Goal: Navigation & Orientation: Find specific page/section

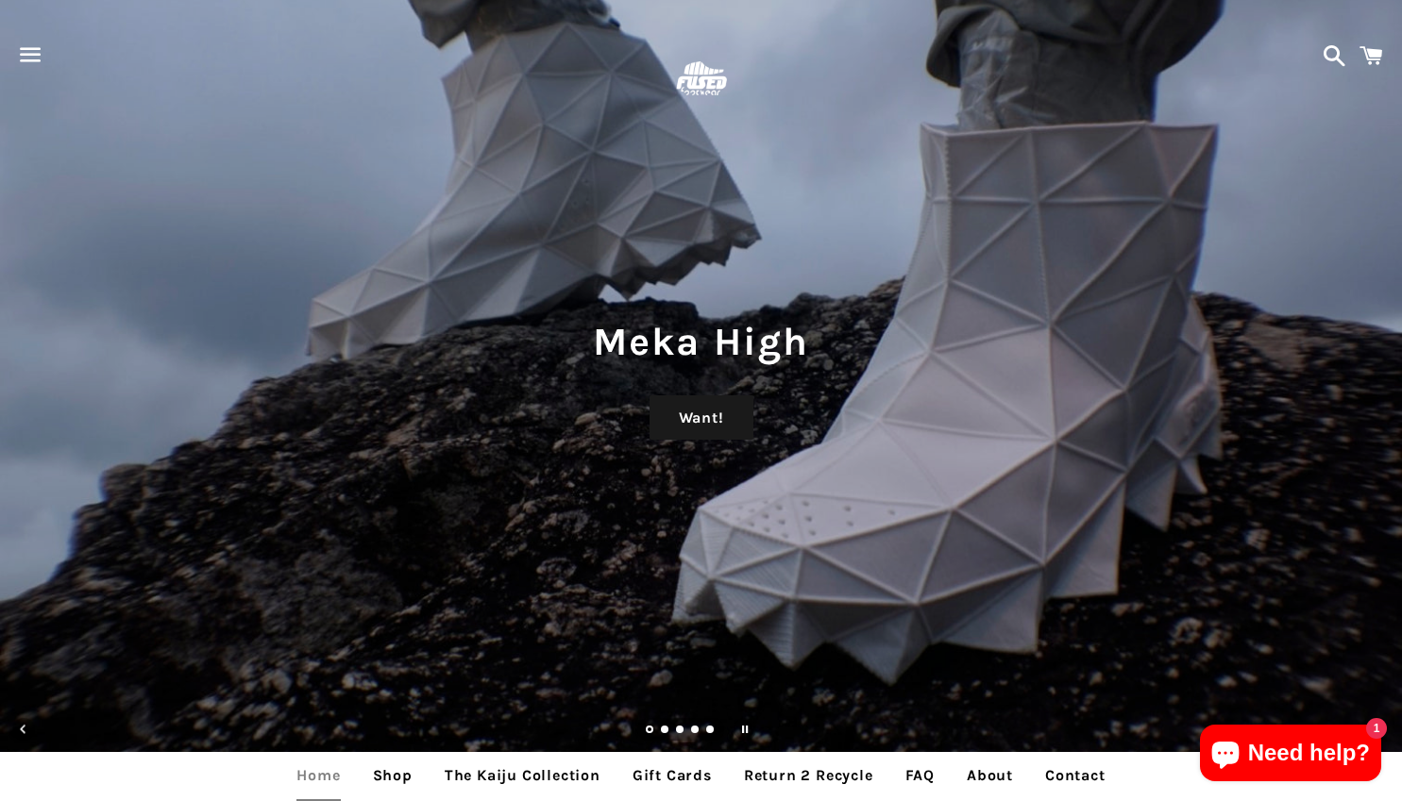
click at [37, 26] on span "button" at bounding box center [30, 54] width 42 height 57
